Goal: Obtain resource: Download file/media

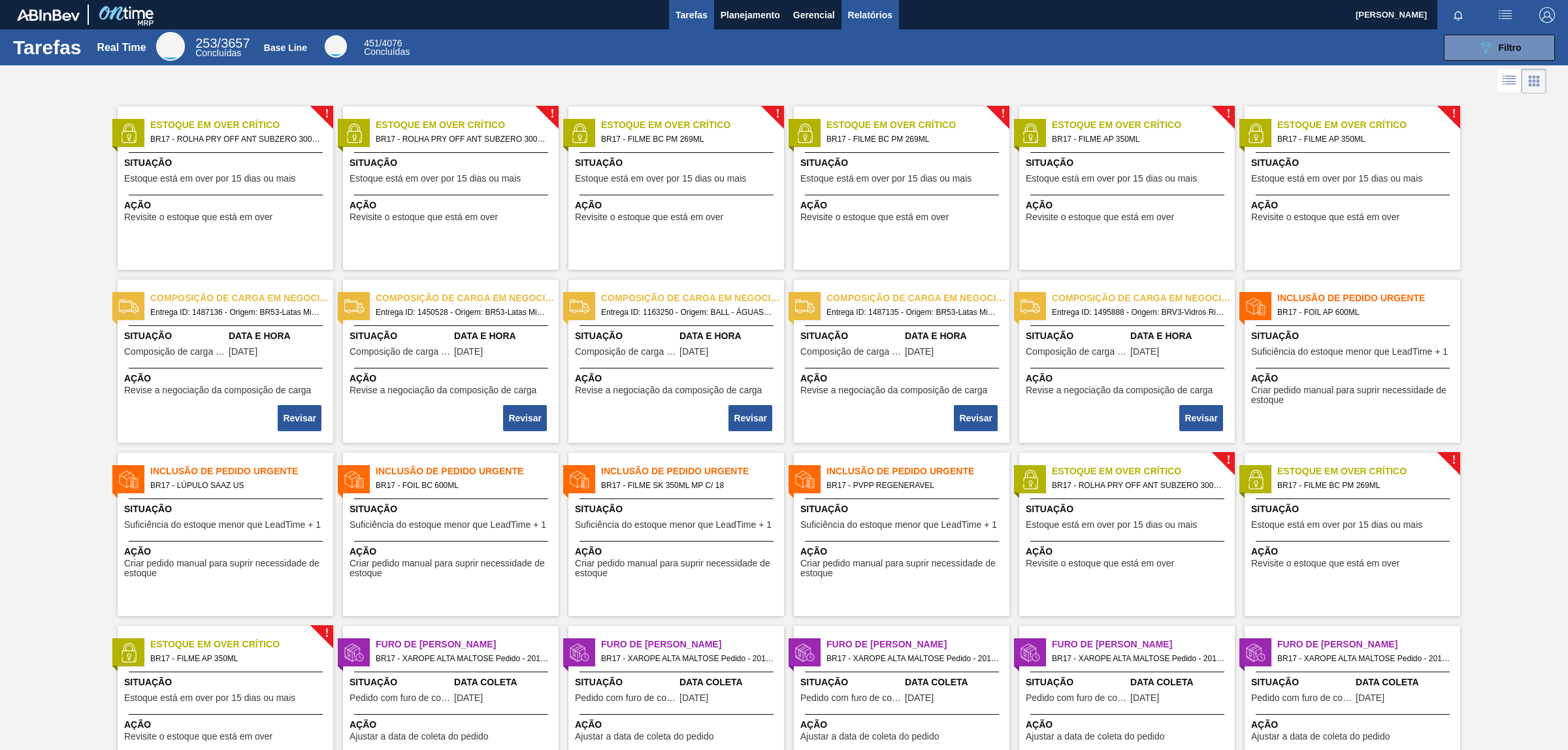
click at [875, 4] on button "Relatórios" at bounding box center [870, 14] width 57 height 29
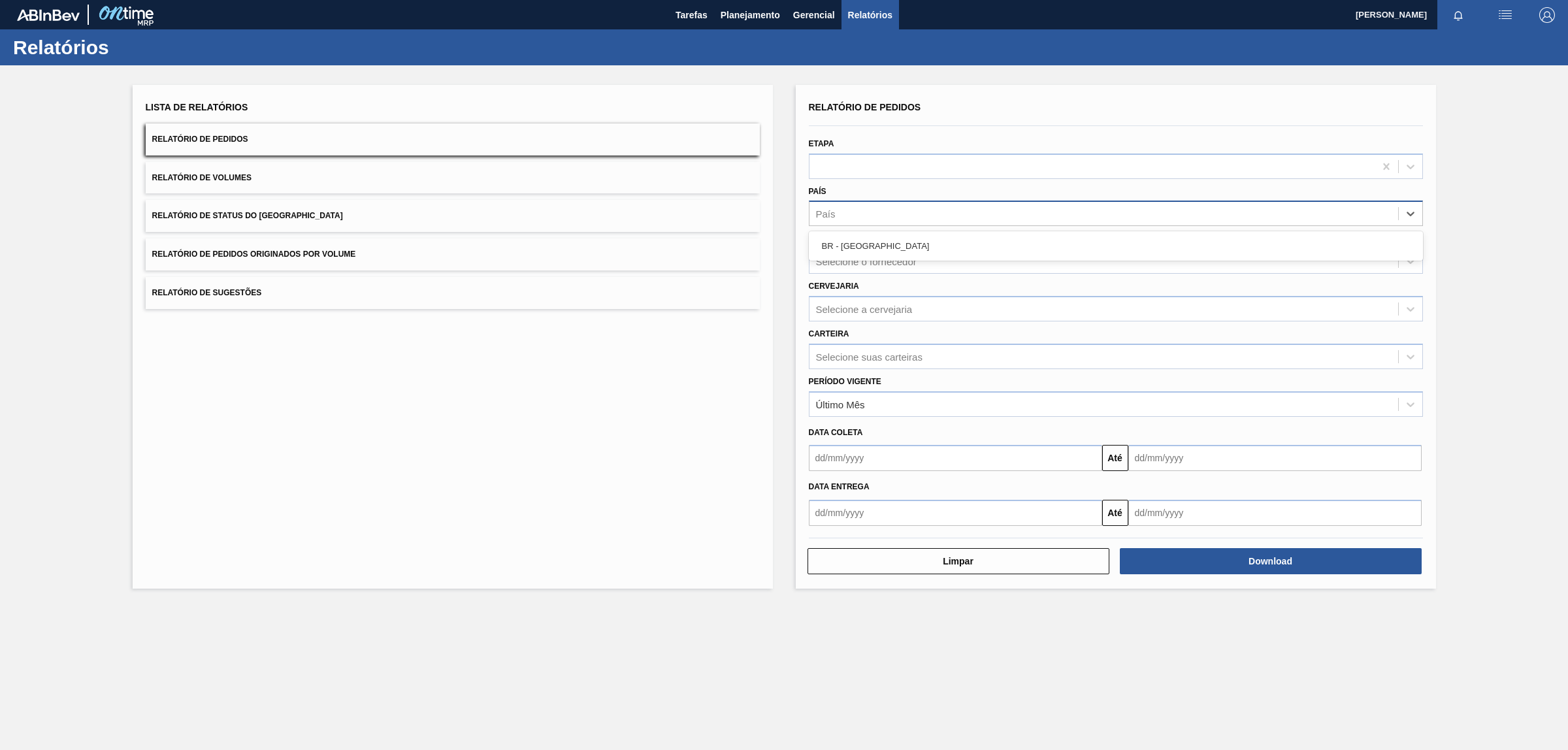
click at [883, 217] on div "País" at bounding box center [1103, 214] width 589 height 19
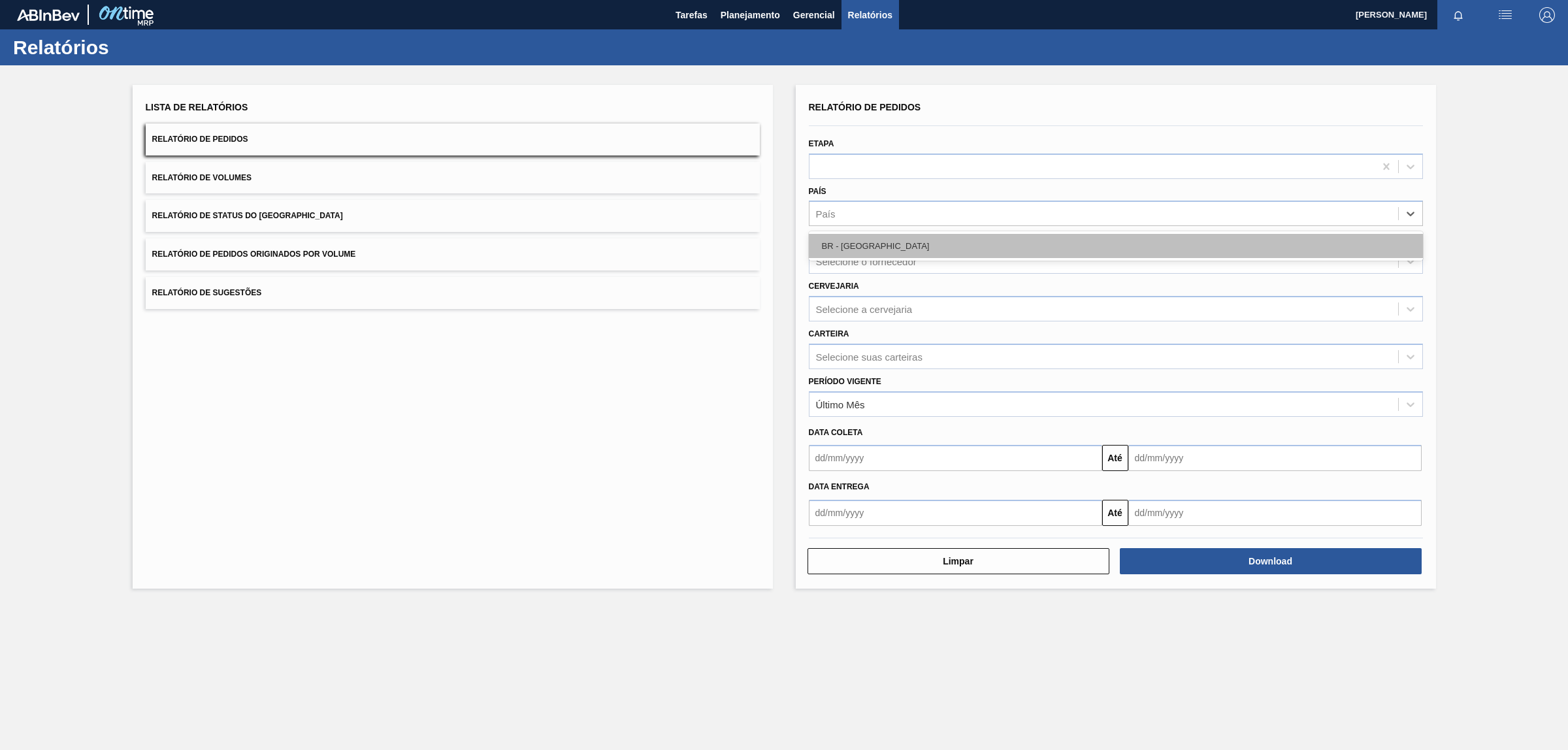
click at [914, 247] on div "BR - [GEOGRAPHIC_DATA]" at bounding box center [1115, 246] width 614 height 24
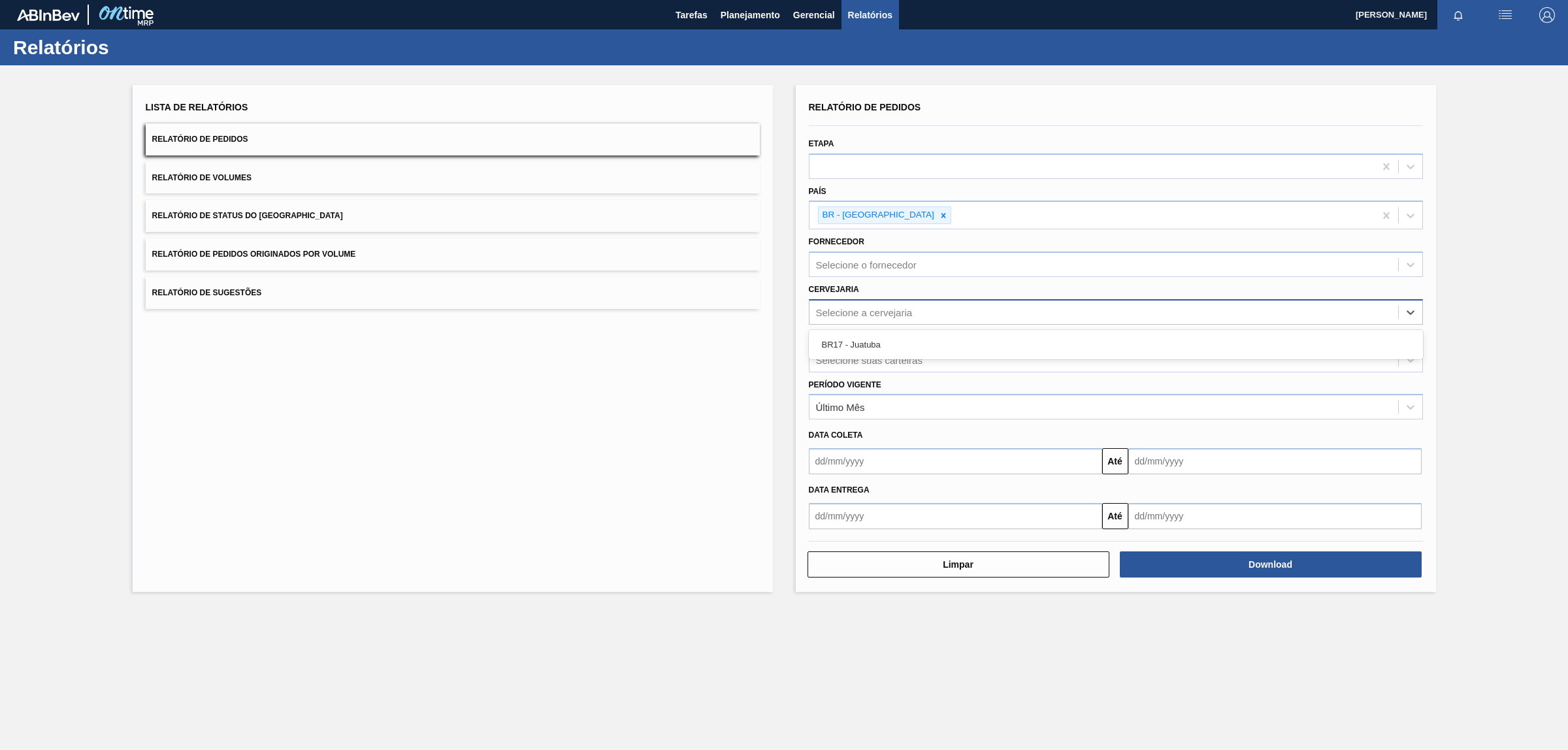
click at [903, 315] on div "Selecione a cervejaria" at bounding box center [864, 311] width 97 height 11
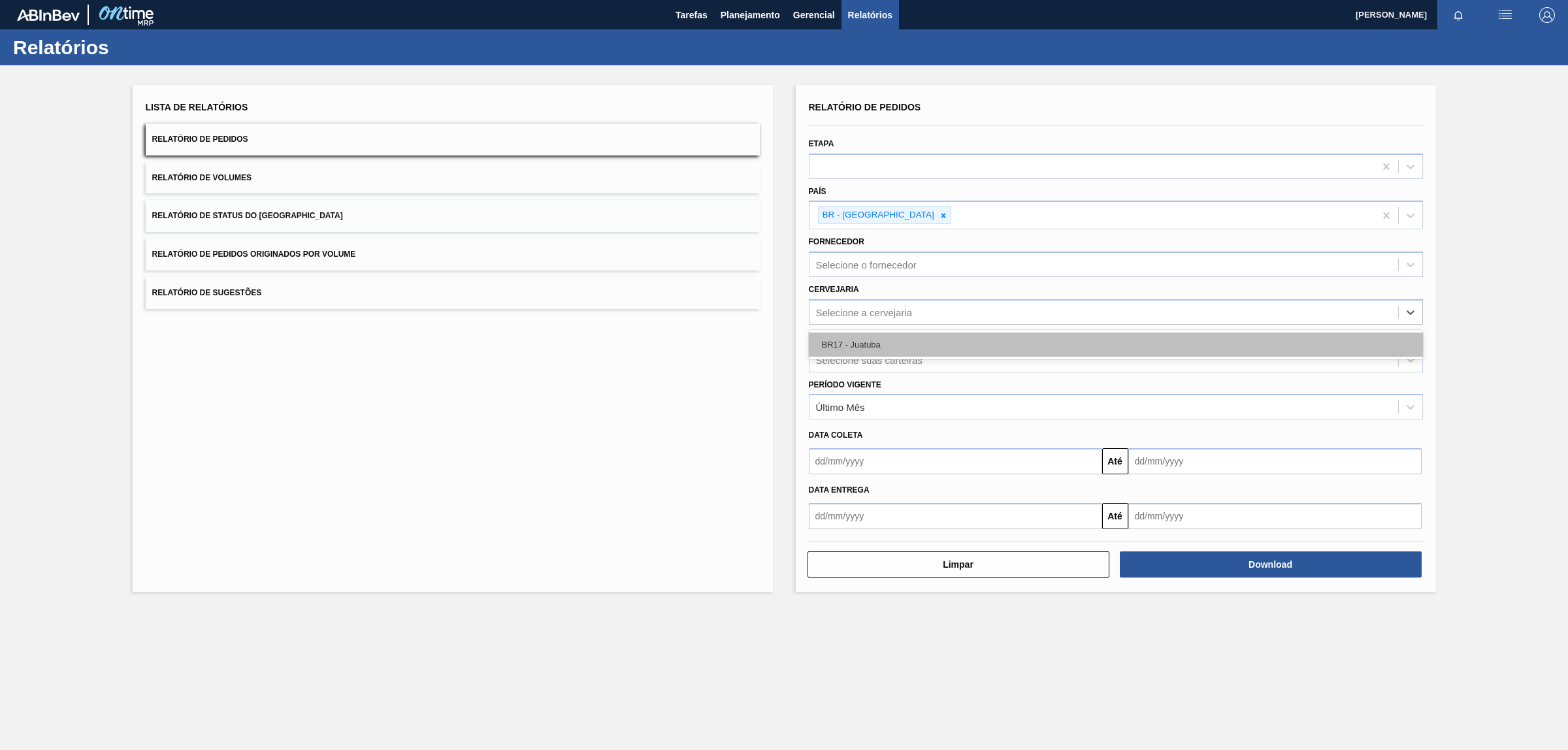
click at [915, 348] on div "BR17 - Juatuba" at bounding box center [1115, 344] width 614 height 24
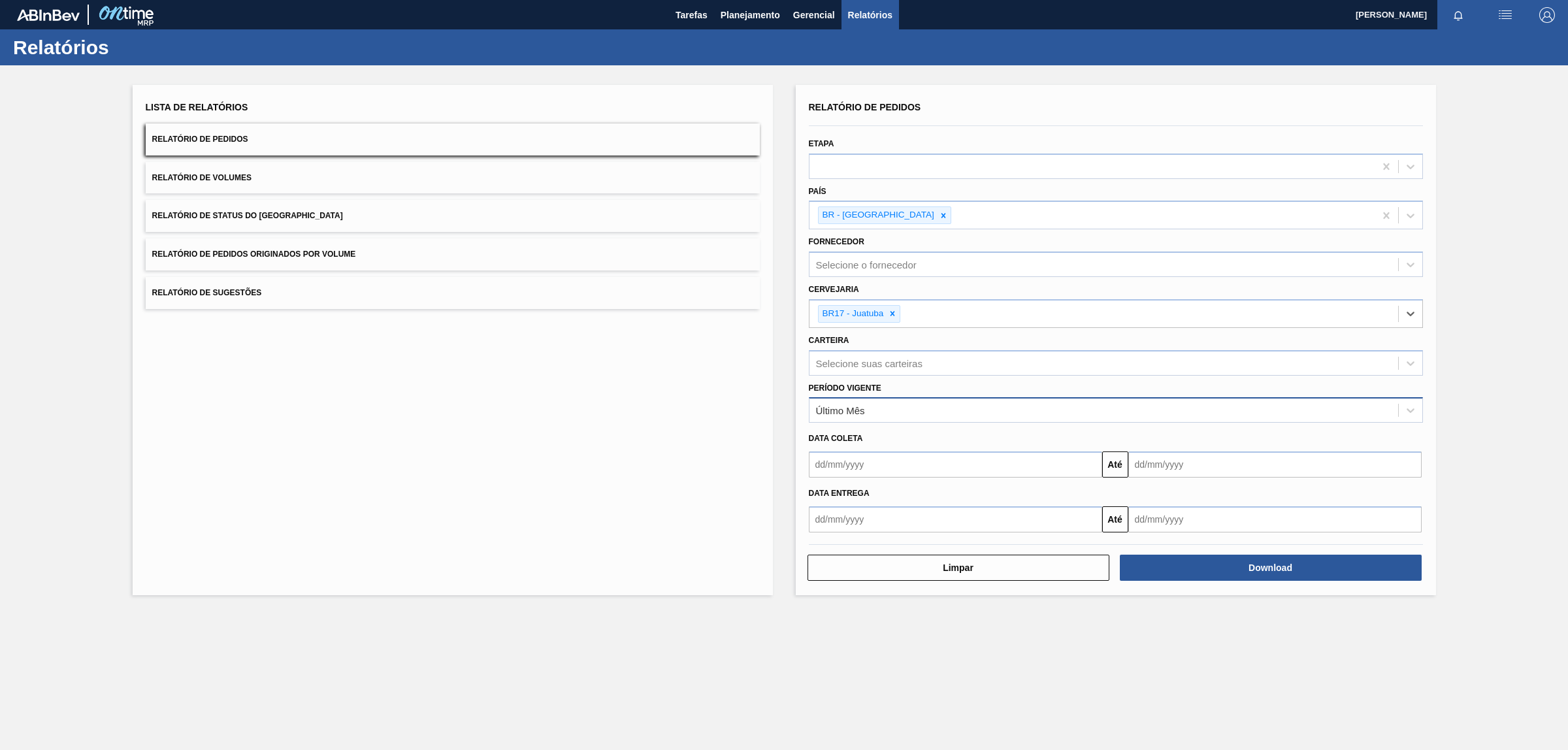
click at [853, 408] on div "Último Mês" at bounding box center [841, 410] width 49 height 11
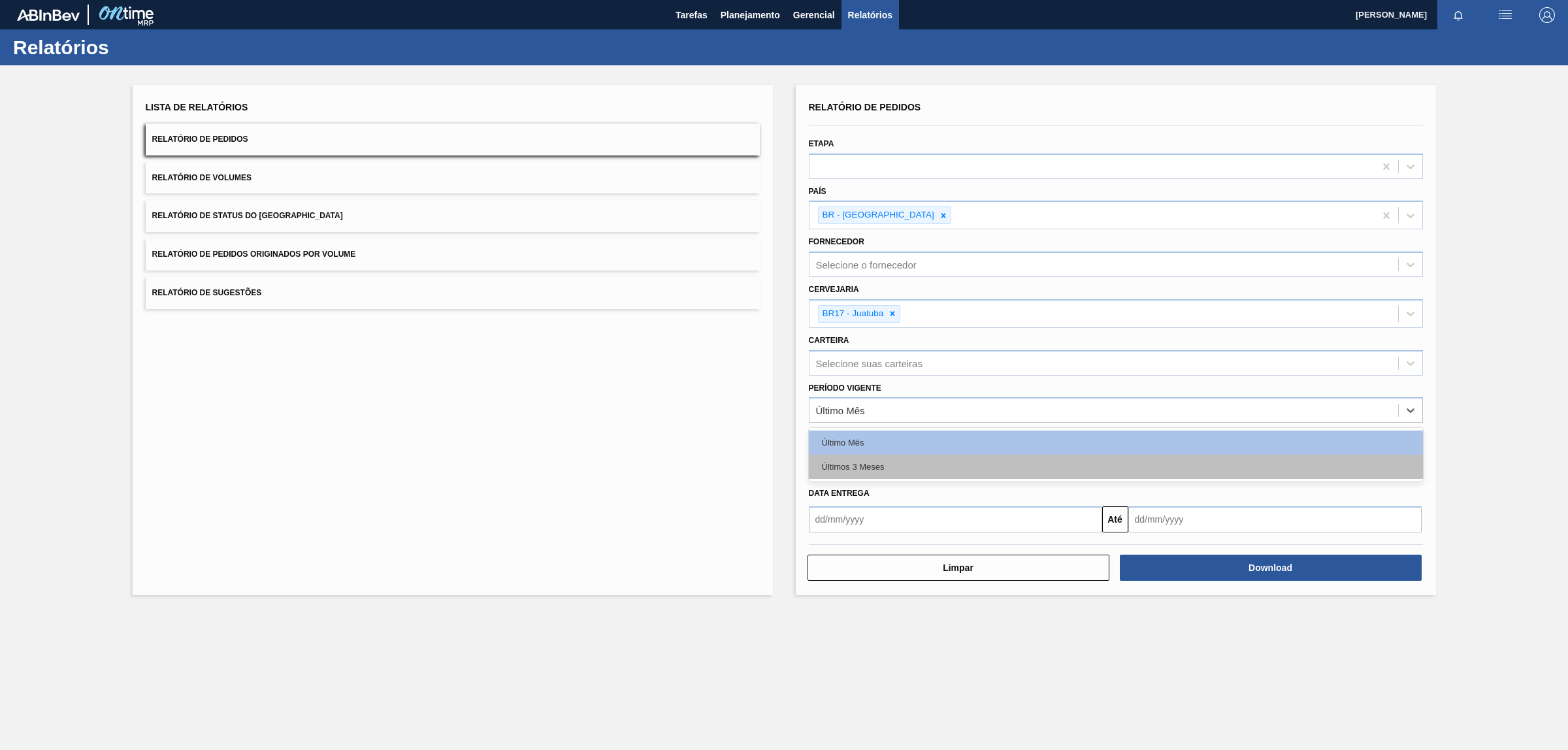
click at [899, 465] on div "Últimos 3 Meses" at bounding box center [1115, 466] width 614 height 24
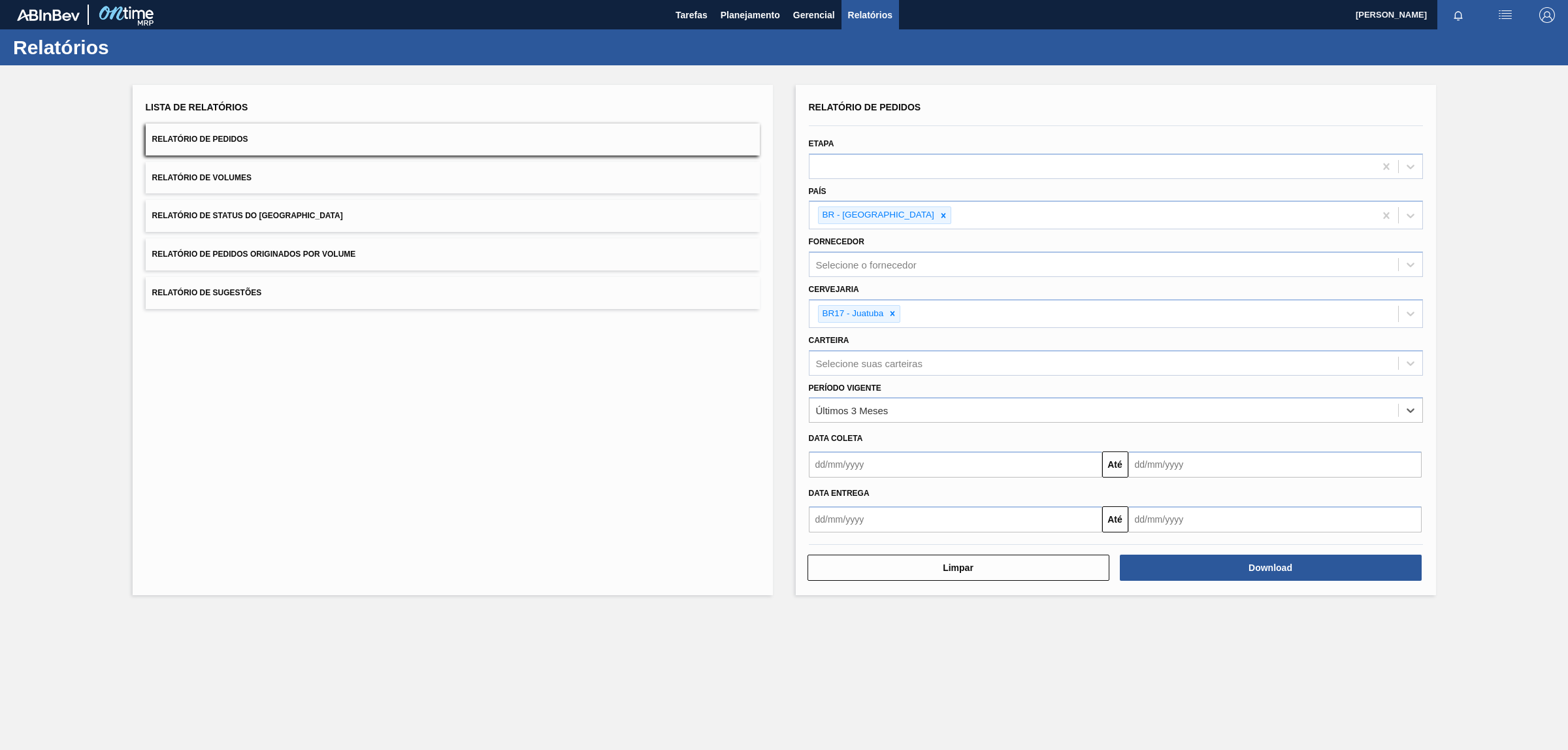
click at [837, 523] on input "text" at bounding box center [955, 519] width 294 height 26
click at [824, 555] on div "dom seg ter qua qui sex sab" at bounding box center [888, 566] width 157 height 21
click at [822, 551] on button "Previous Month" at bounding box center [821, 551] width 9 height 9
click at [934, 586] on div "1" at bounding box center [930, 592] width 17 height 17
type input "[DATE]"
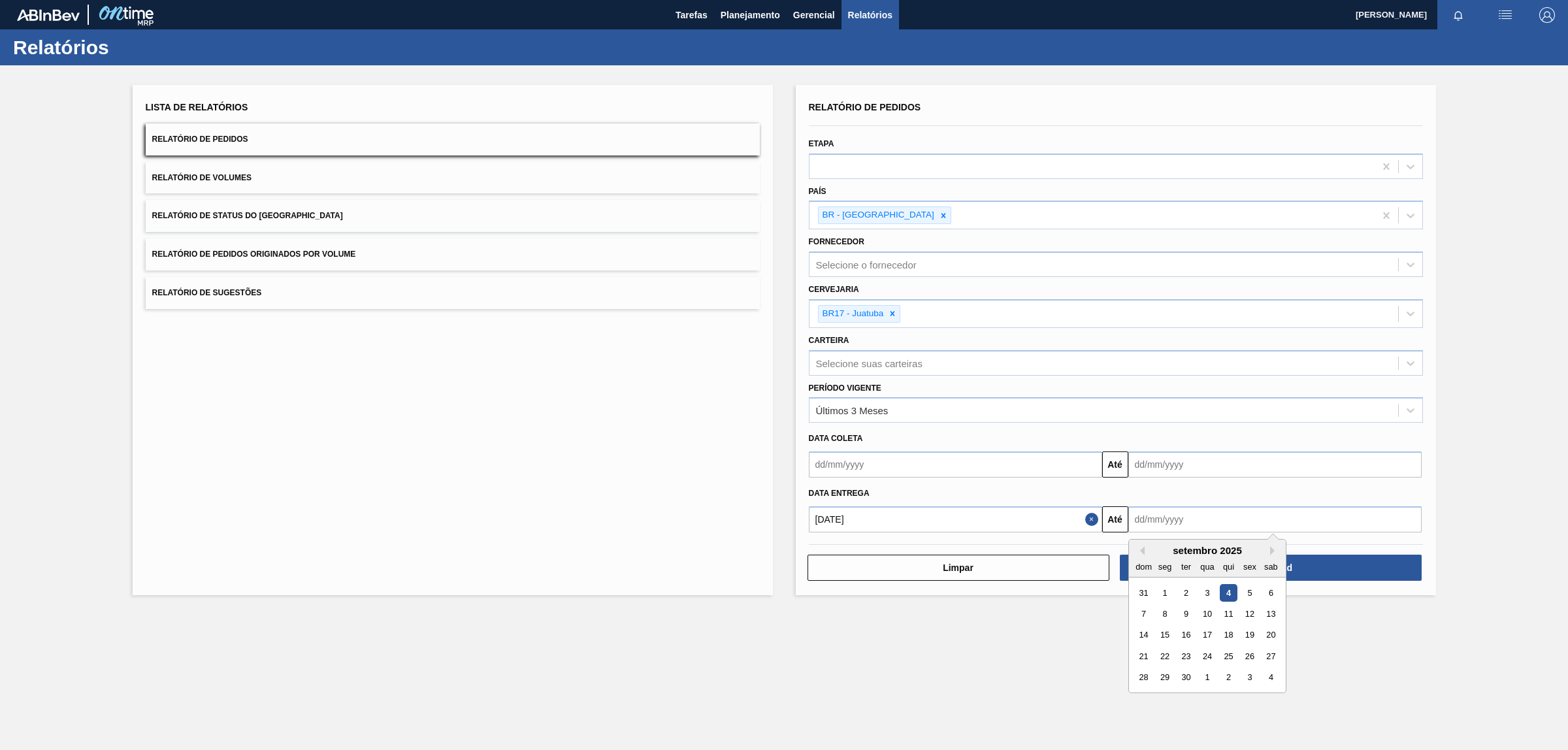
click at [1265, 524] on input "text" at bounding box center [1274, 519] width 294 height 26
click at [1272, 553] on div "setembro 2025" at bounding box center [1207, 550] width 157 height 11
click at [1272, 548] on button "Next Month" at bounding box center [1274, 551] width 9 height 9
click at [1274, 546] on button "Next Month" at bounding box center [1274, 551] width 9 height 9
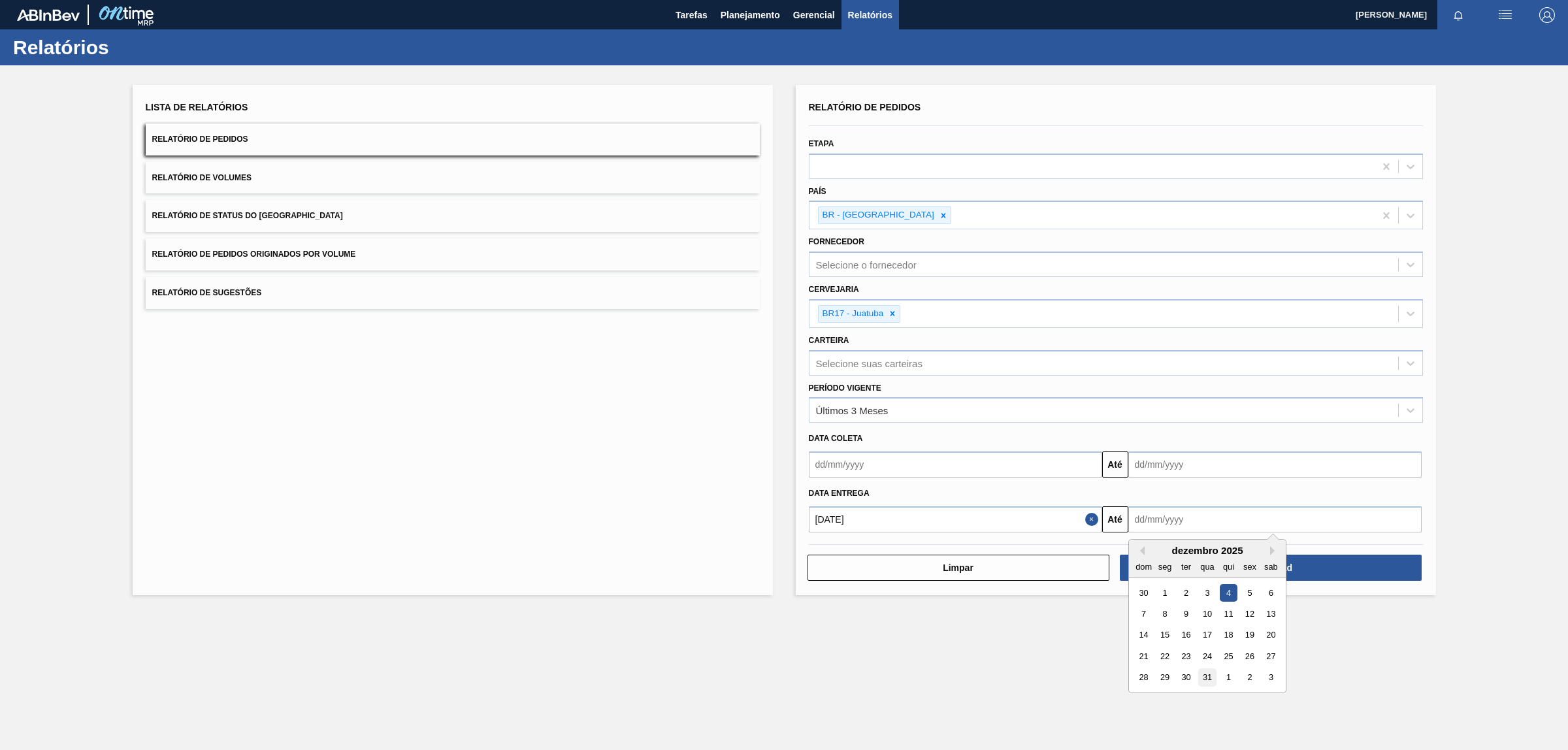
click at [1207, 679] on div "31" at bounding box center [1207, 676] width 17 height 17
type input "[DATE]"
click at [1295, 563] on button "Download" at bounding box center [1271, 567] width 302 height 26
